Goal: Obtain resource: Download file/media

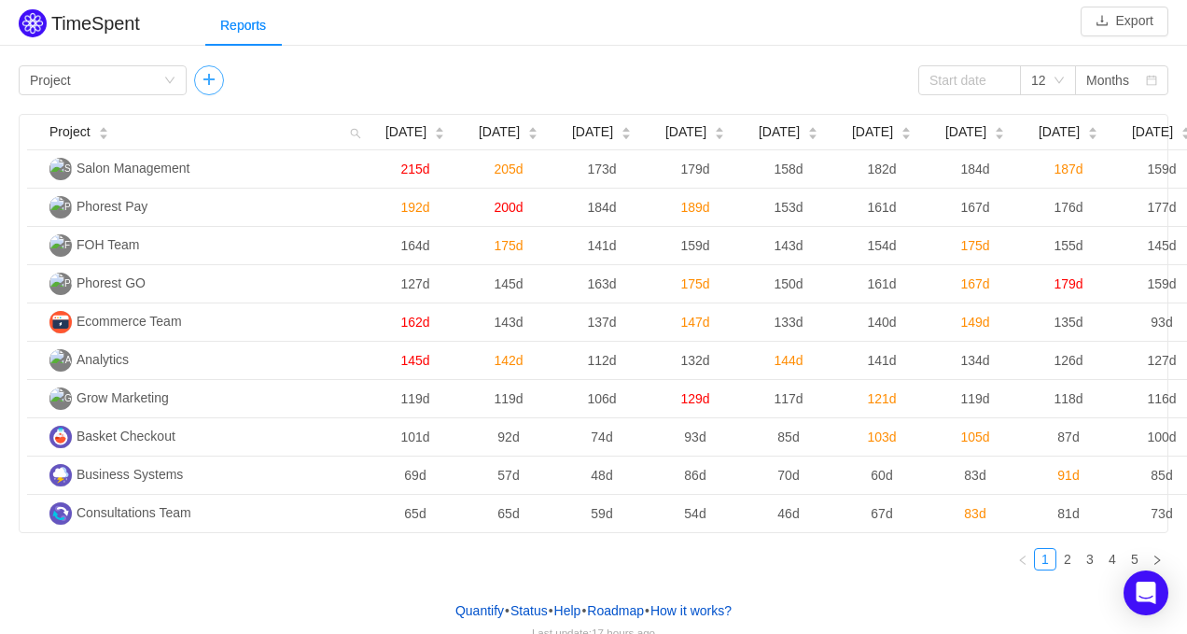
click at [206, 89] on button "button" at bounding box center [209, 80] width 30 height 30
click at [259, 79] on div "Group by Epic" at bounding box center [271, 80] width 133 height 28
click at [460, 36] on div "Reports" at bounding box center [696, 26] width 982 height 42
click at [1140, 21] on button "Export" at bounding box center [1125, 22] width 88 height 30
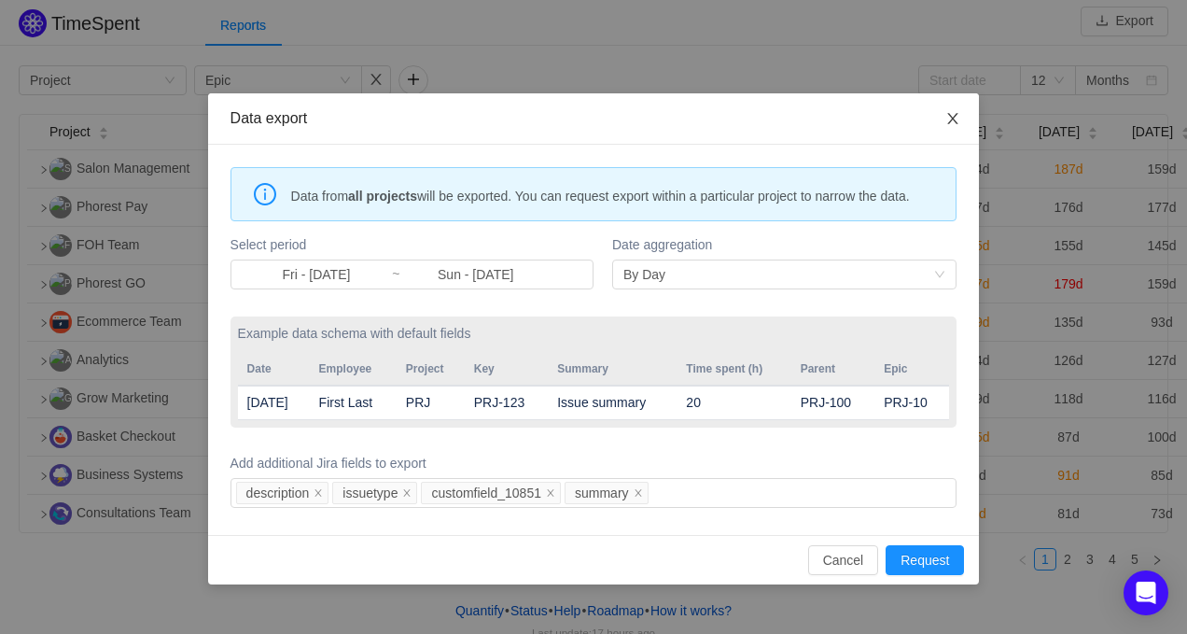
click at [952, 115] on icon "icon: close" at bounding box center [952, 118] width 15 height 15
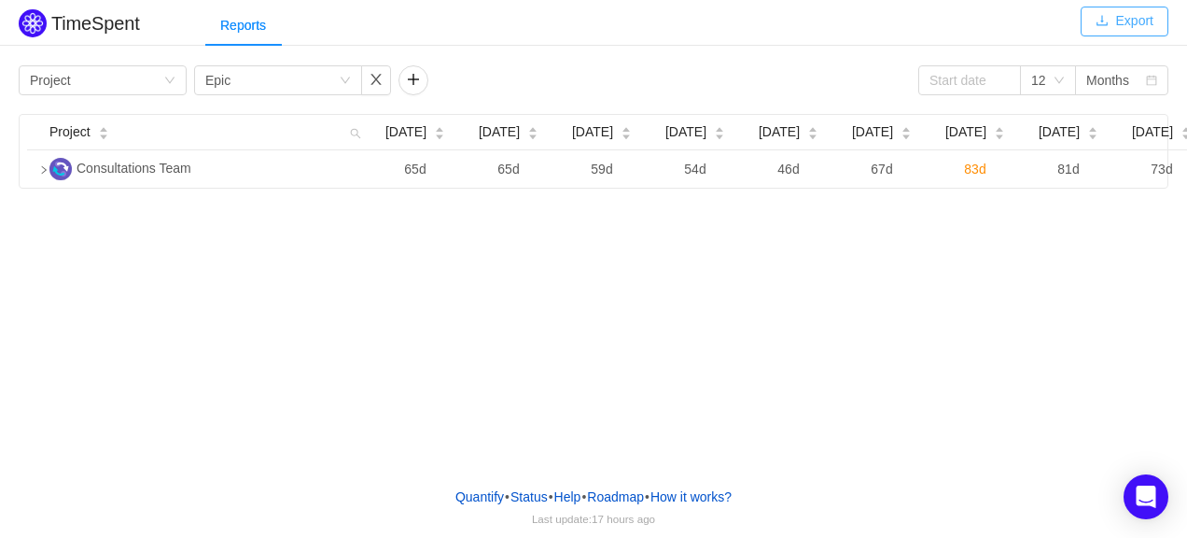
click at [1131, 24] on button "Export" at bounding box center [1125, 22] width 88 height 30
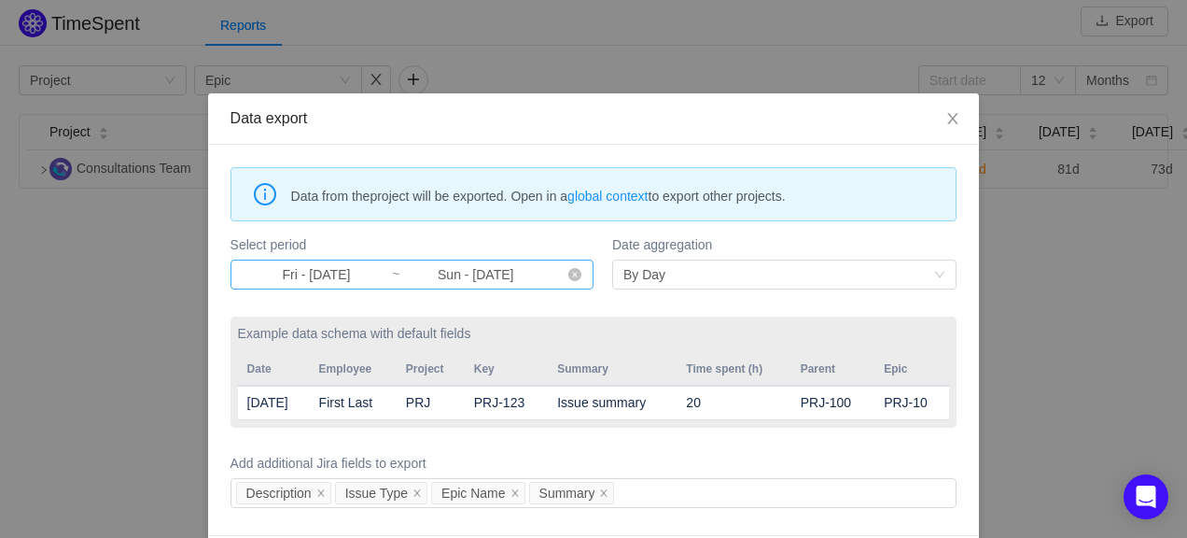
click at [364, 281] on input "Fri - [DATE]" at bounding box center [317, 274] width 150 height 21
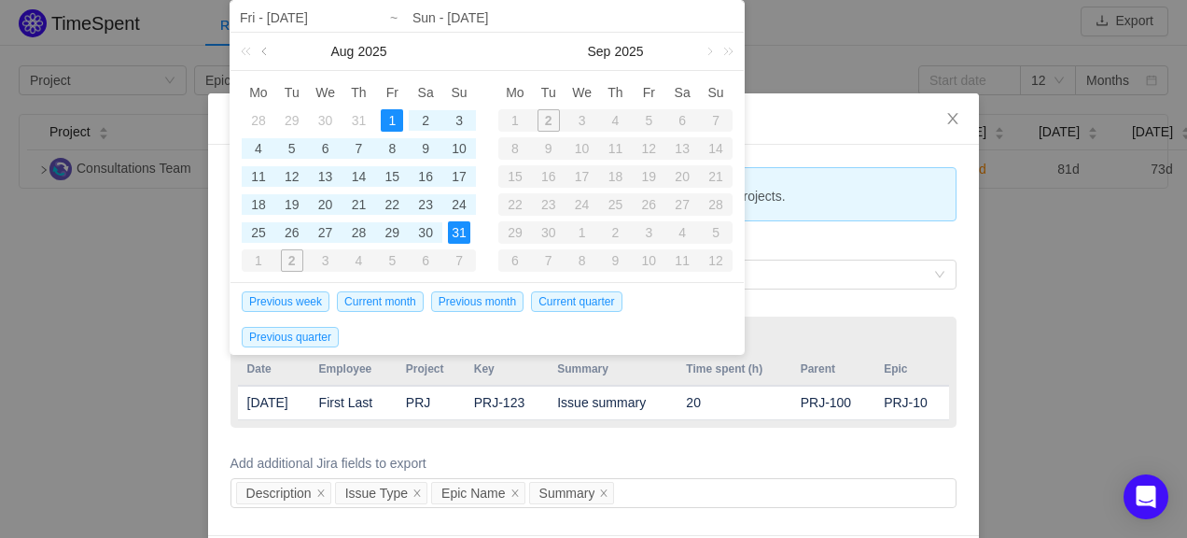
click at [260, 52] on link at bounding box center [266, 51] width 17 height 37
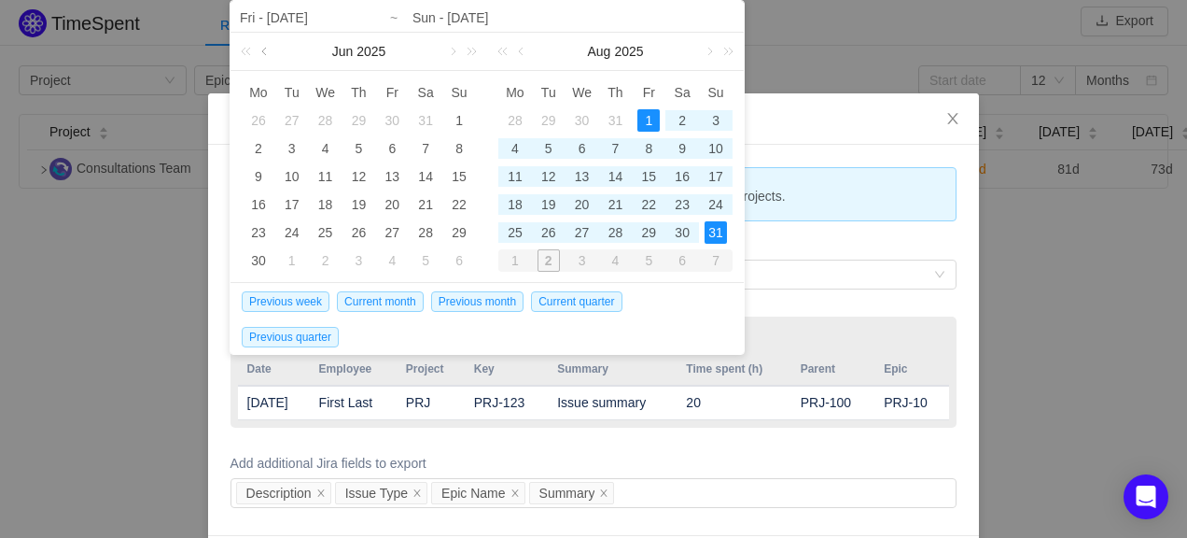
click at [260, 52] on link at bounding box center [266, 51] width 17 height 37
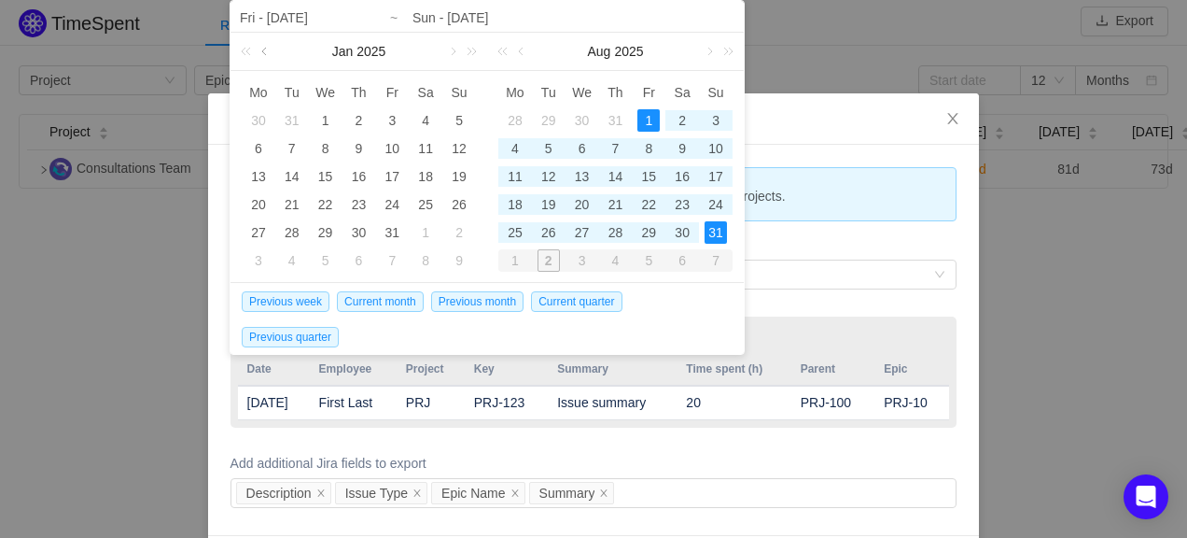
click at [260, 52] on link at bounding box center [266, 51] width 17 height 37
click at [447, 48] on link at bounding box center [451, 51] width 17 height 37
click at [399, 113] on div "1" at bounding box center [392, 120] width 22 height 22
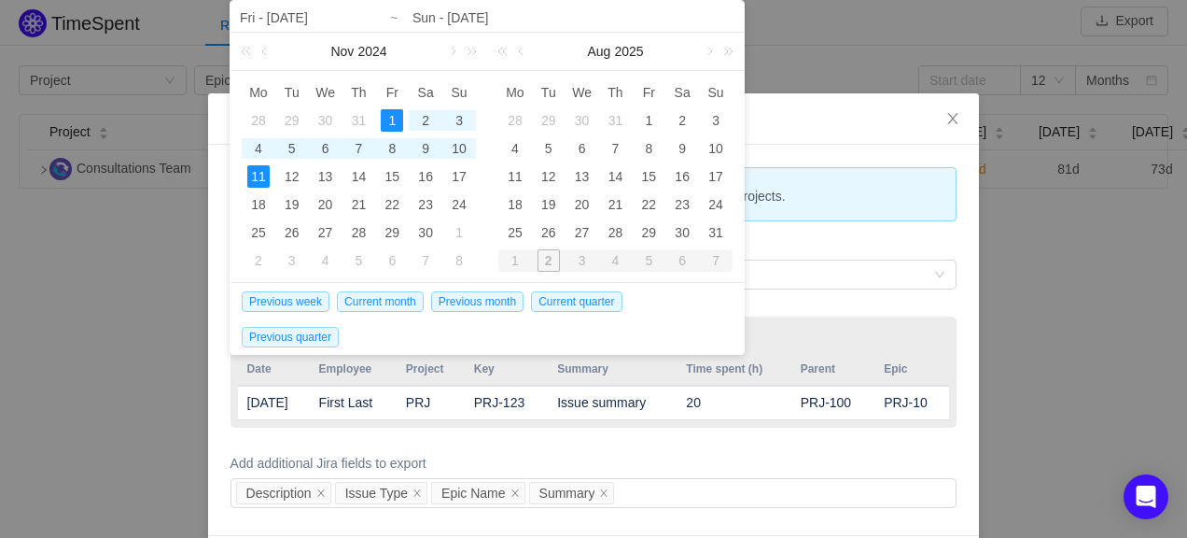
click at [252, 170] on div "11" at bounding box center [258, 176] width 22 height 22
type input "Fri - [DATE]"
type input "Mon - [DATE]"
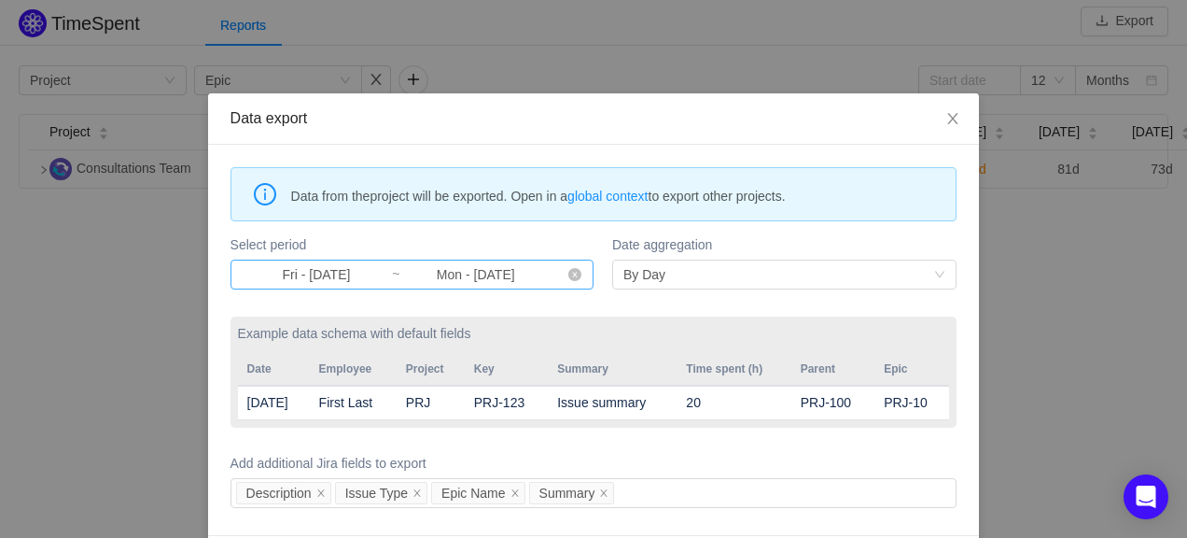
click at [302, 271] on input "Fri - [DATE]" at bounding box center [317, 274] width 150 height 21
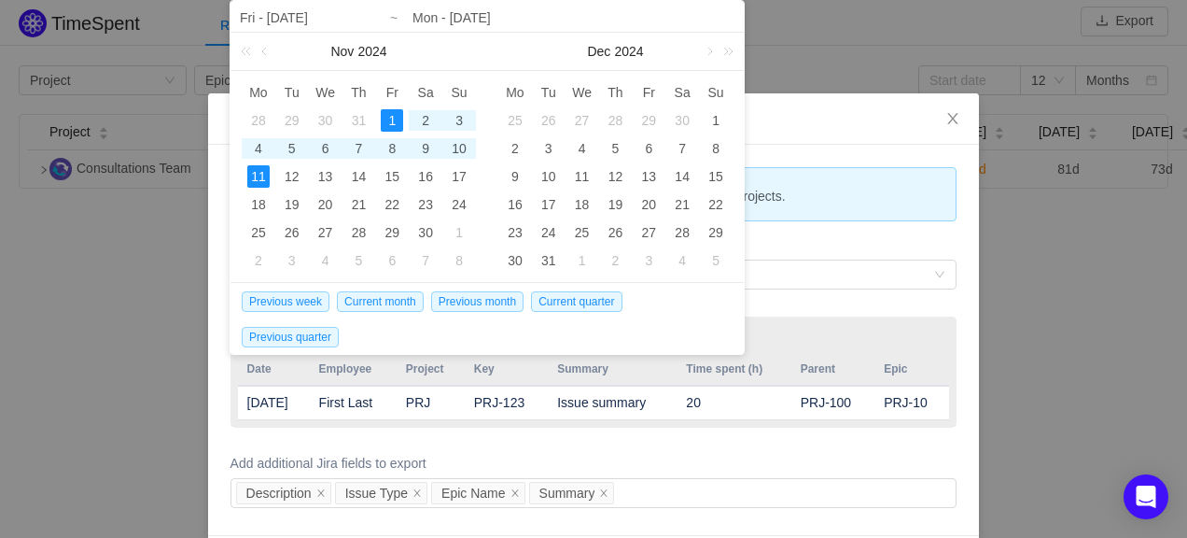
click at [252, 172] on div "11" at bounding box center [258, 176] width 22 height 22
click at [725, 51] on link at bounding box center [725, 51] width 24 height 37
click at [521, 48] on link at bounding box center [522, 51] width 17 height 37
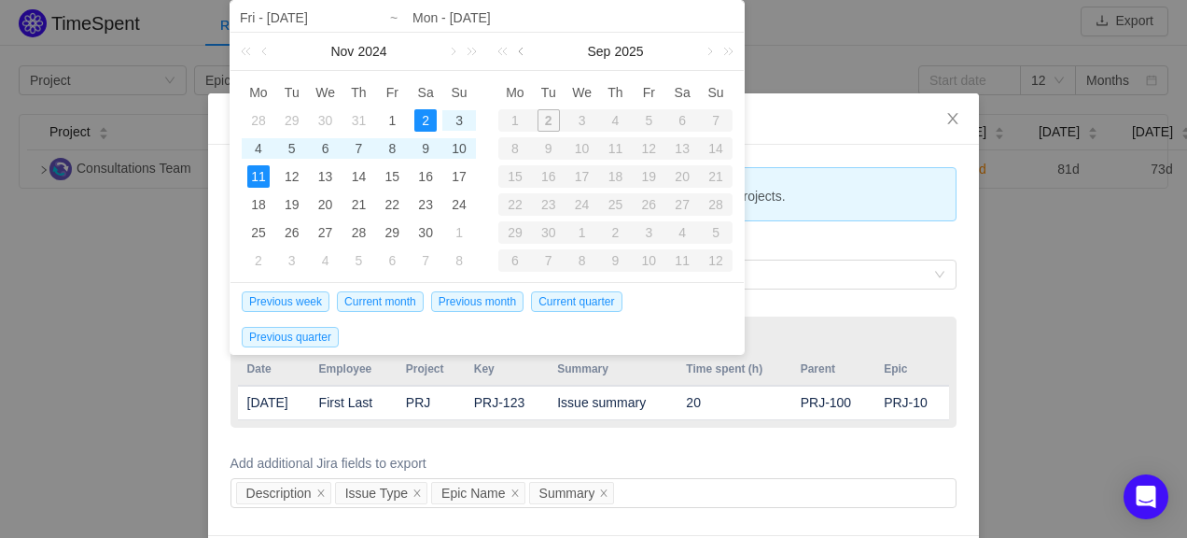
click at [521, 48] on link at bounding box center [522, 51] width 17 height 37
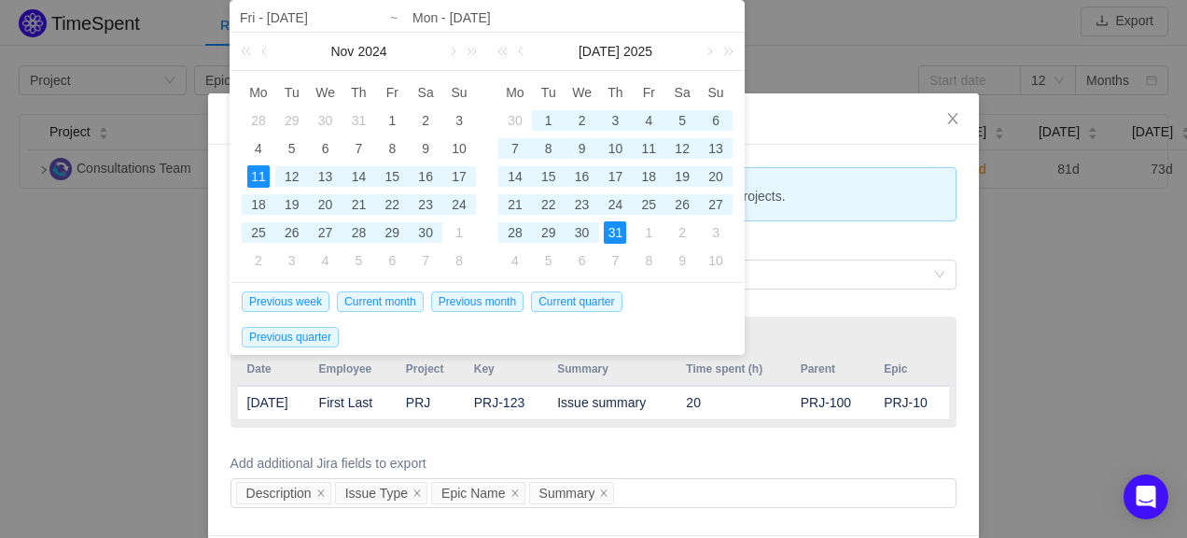
click at [607, 232] on div "31" at bounding box center [615, 232] width 22 height 22
type input "Mon - [DATE]"
type input "Thu - [DATE]"
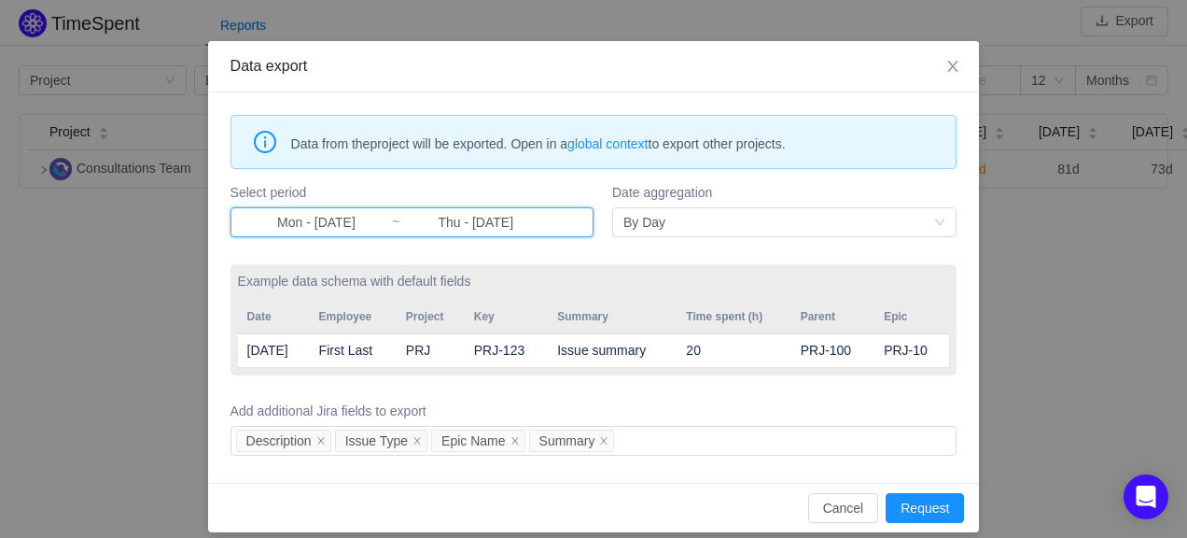
scroll to position [69, 0]
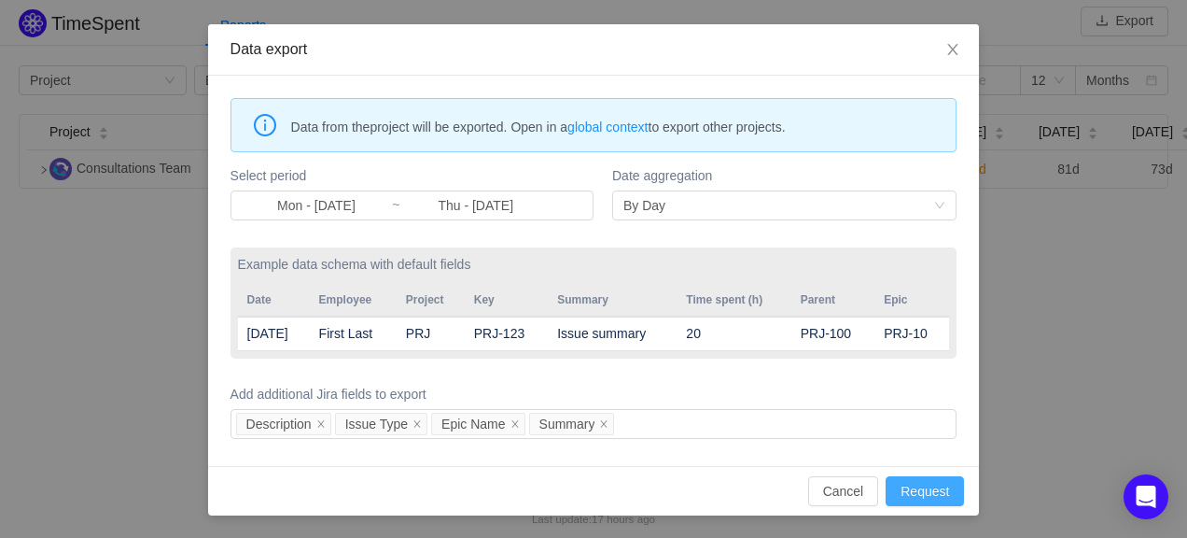
click at [928, 496] on button "Request" at bounding box center [925, 491] width 78 height 30
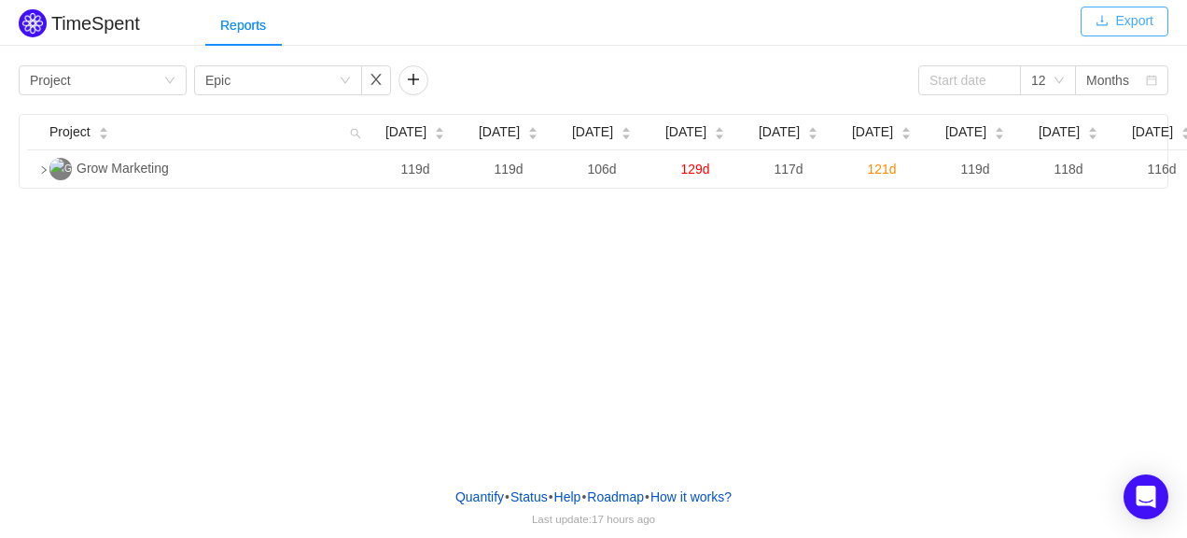
click at [1127, 32] on button "Export" at bounding box center [1125, 22] width 88 height 30
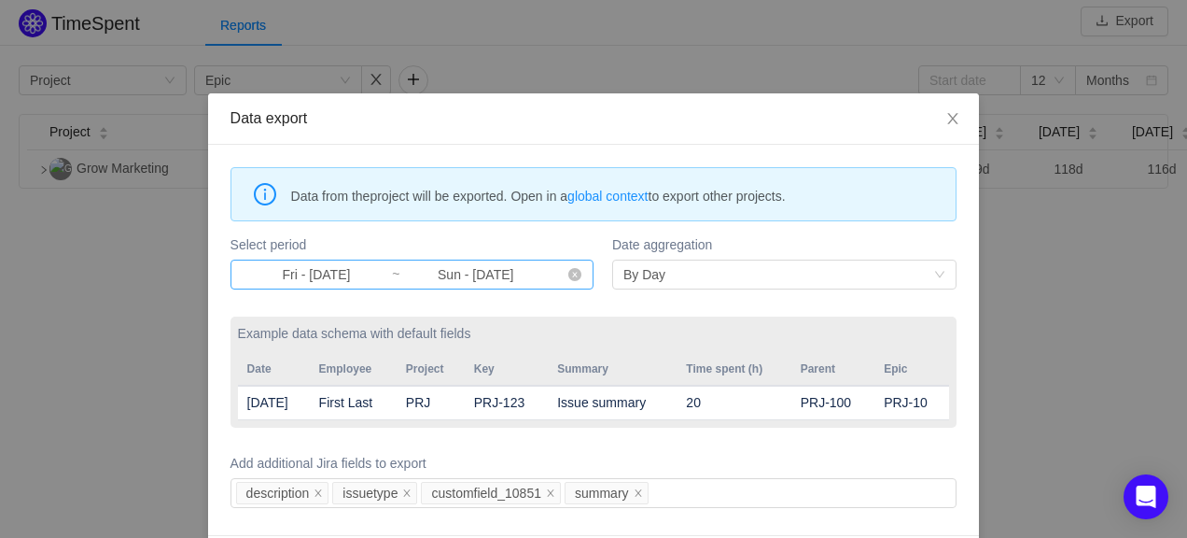
click at [335, 275] on input "Fri - [DATE]" at bounding box center [317, 274] width 150 height 21
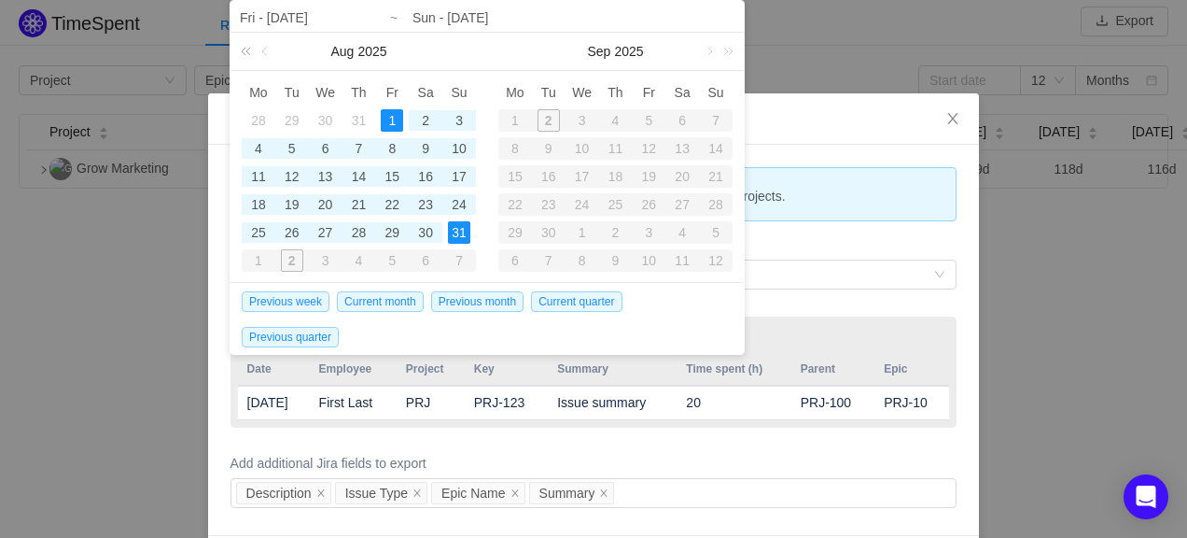
click at [245, 49] on link at bounding box center [249, 51] width 24 height 37
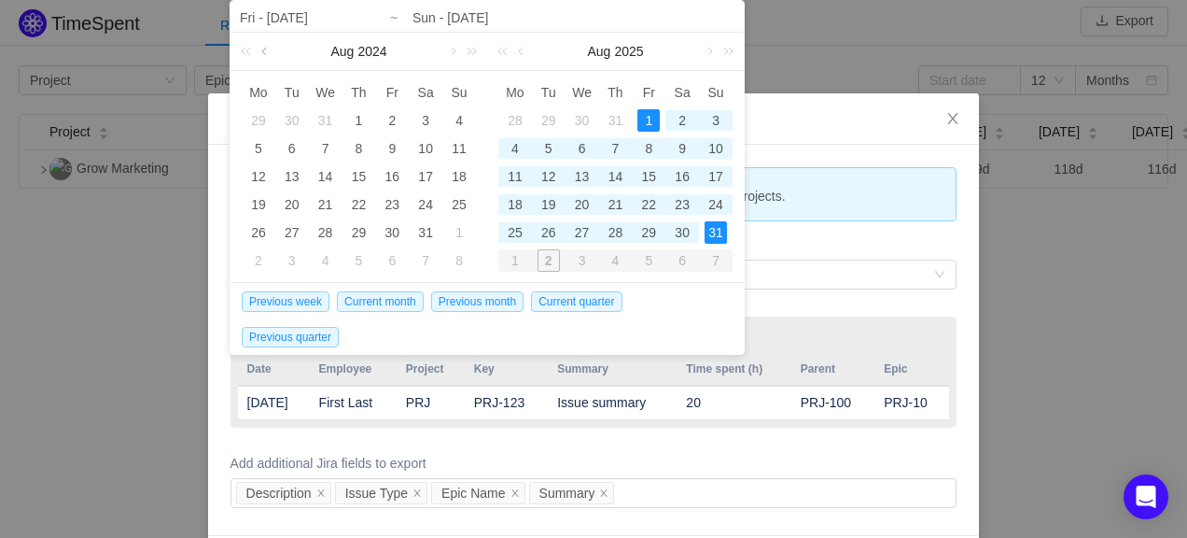
click at [265, 50] on link at bounding box center [266, 51] width 17 height 37
click at [454, 48] on link at bounding box center [451, 51] width 17 height 37
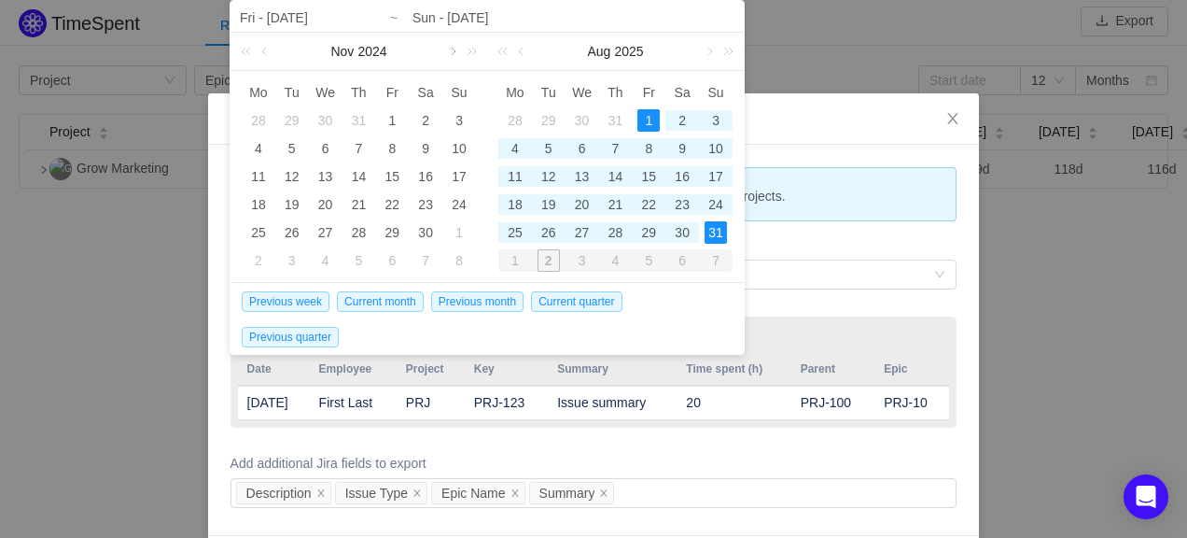
click at [454, 48] on link at bounding box center [451, 51] width 17 height 37
click at [266, 56] on link at bounding box center [266, 51] width 17 height 37
click at [264, 168] on div "11" at bounding box center [258, 176] width 22 height 22
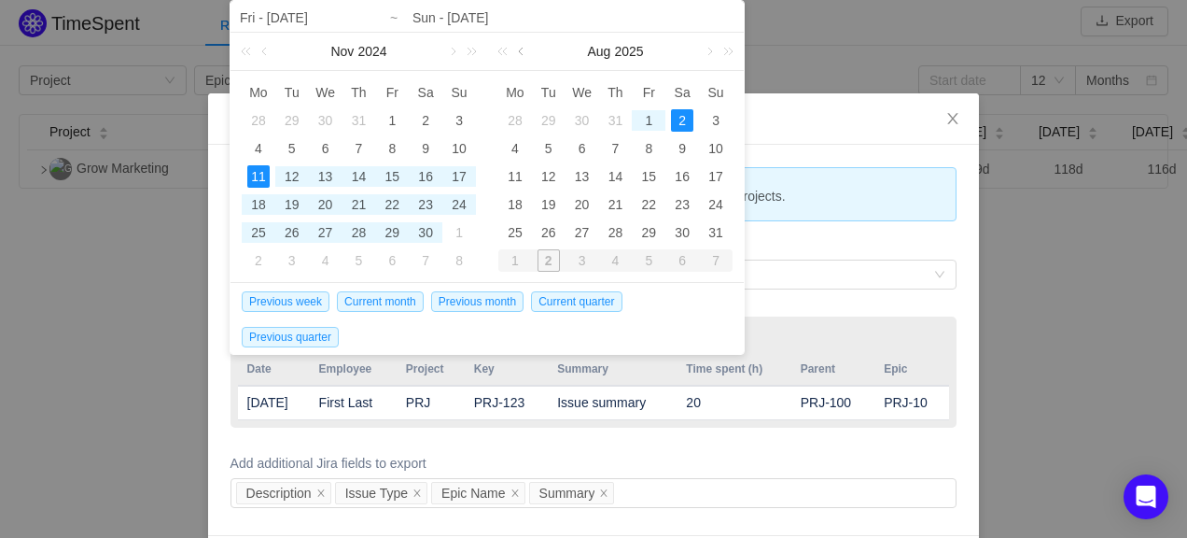
click at [529, 52] on link at bounding box center [522, 51] width 17 height 37
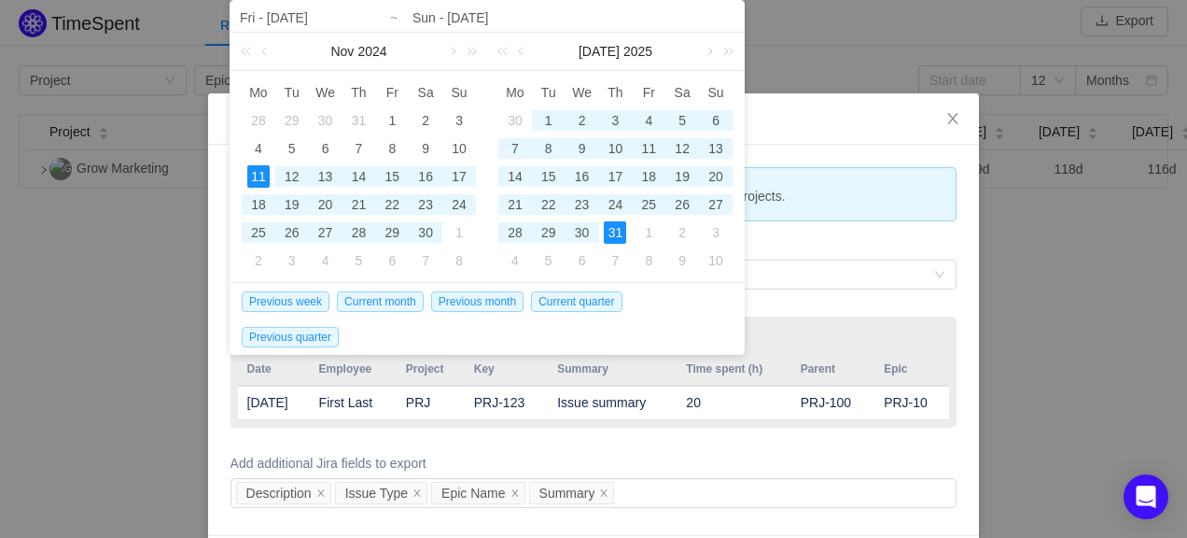
click at [617, 232] on div "31" at bounding box center [615, 232] width 22 height 22
type input "Mon - [DATE]"
type input "Thu - [DATE]"
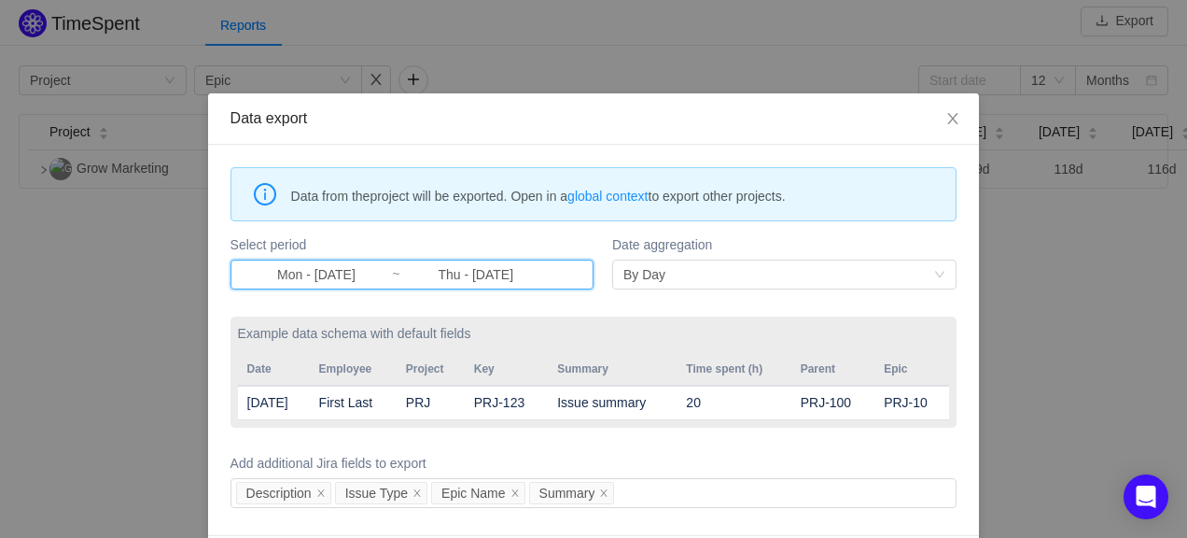
scroll to position [69, 0]
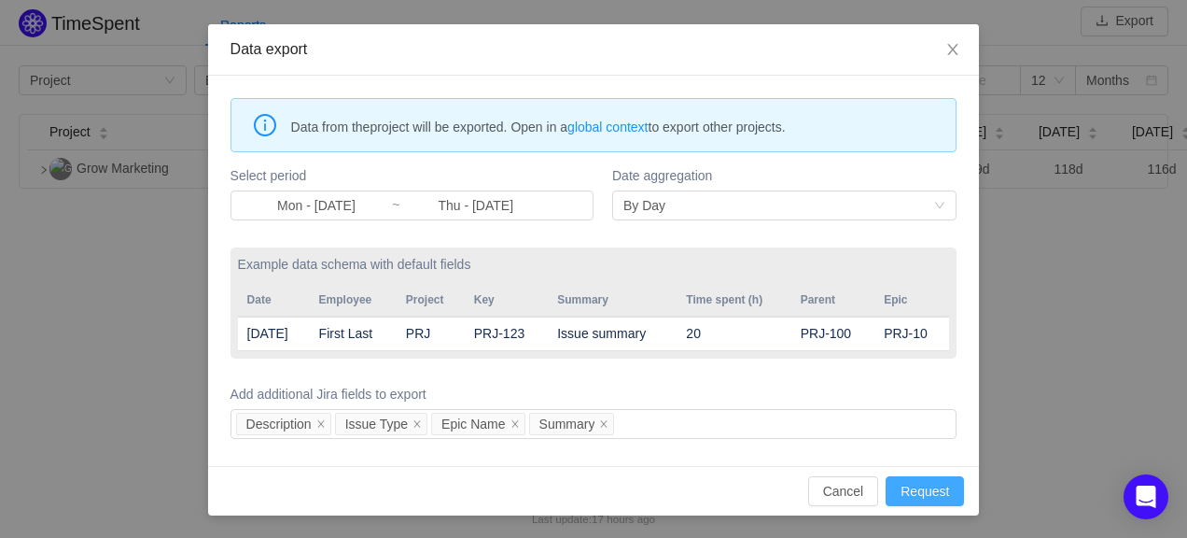
click at [914, 499] on button "Request" at bounding box center [925, 491] width 78 height 30
